Goal: Go to known website: Go to known website

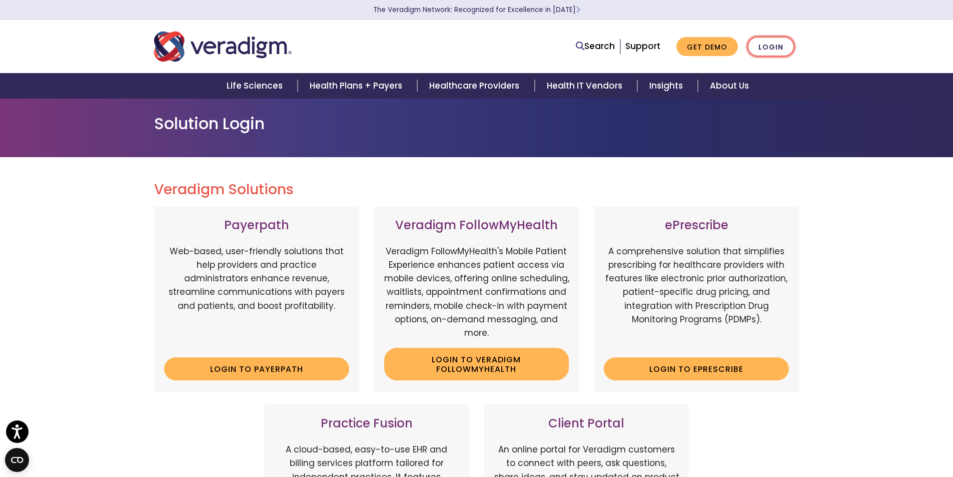
click at [777, 43] on link "Login" at bounding box center [770, 47] width 47 height 21
click at [766, 50] on link "Login" at bounding box center [770, 47] width 47 height 21
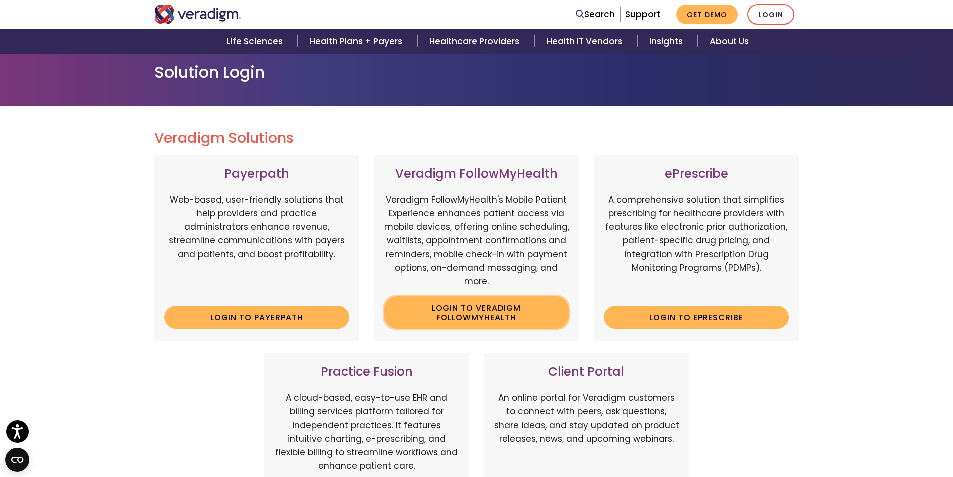
scroll to position [100, 0]
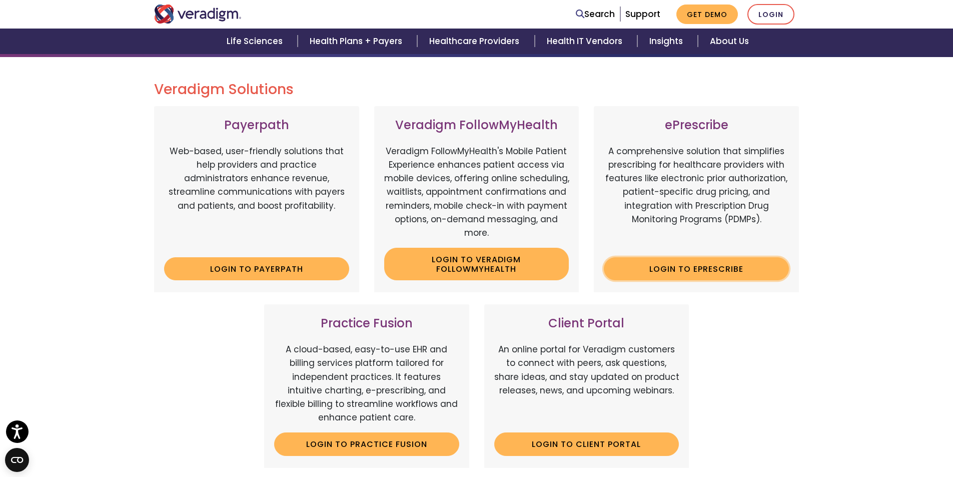
click at [680, 269] on link "Login to ePrescribe" at bounding box center [696, 268] width 185 height 23
